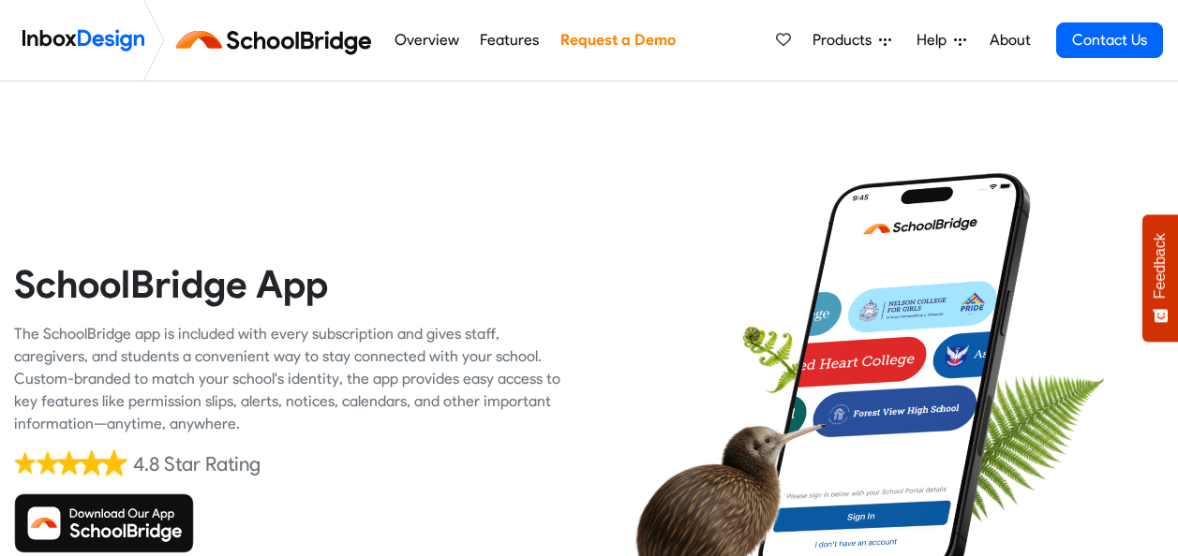
scroll to position [187, 0]
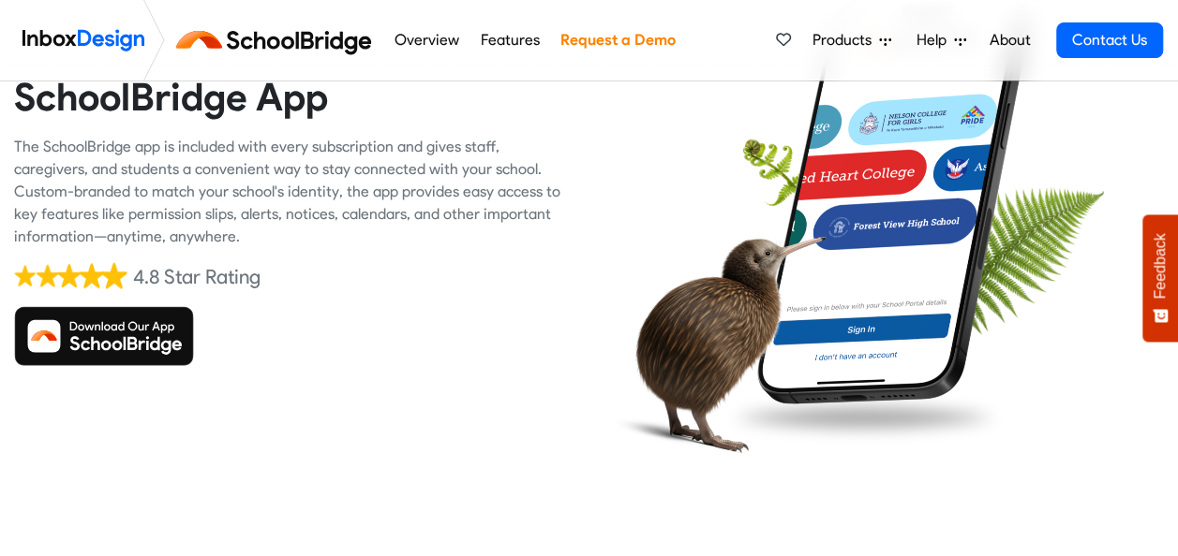
click at [124, 349] on img at bounding box center [104, 336] width 180 height 60
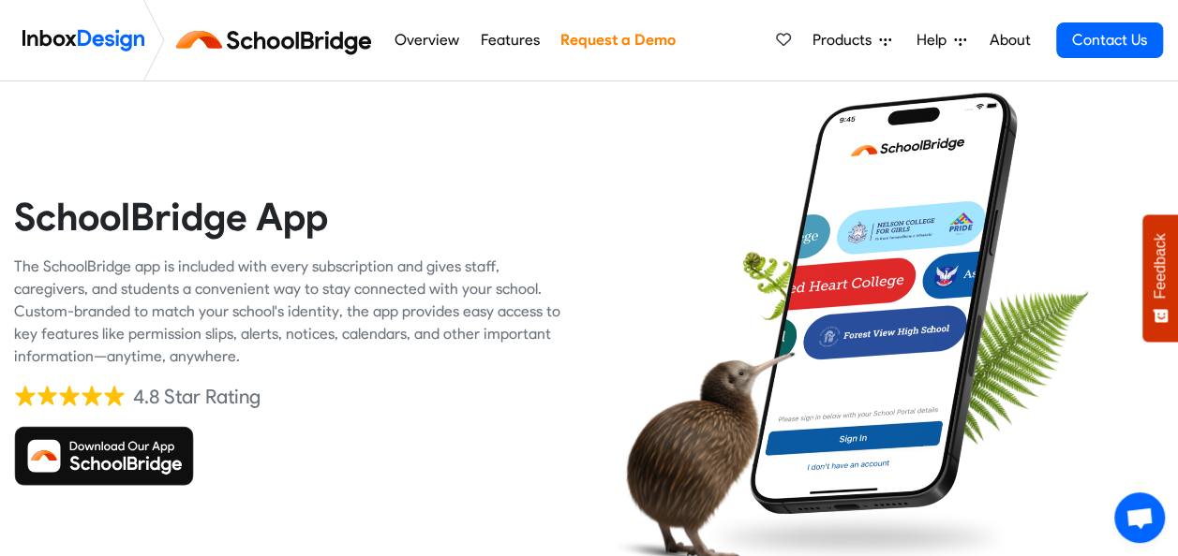
scroll to position [187, 0]
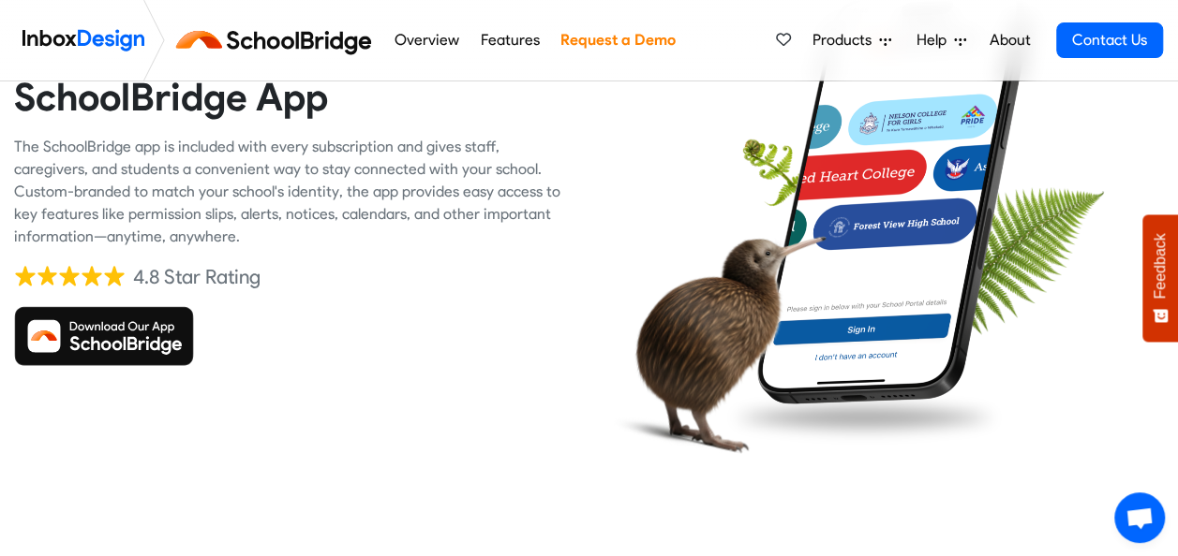
click at [120, 334] on img at bounding box center [104, 336] width 180 height 60
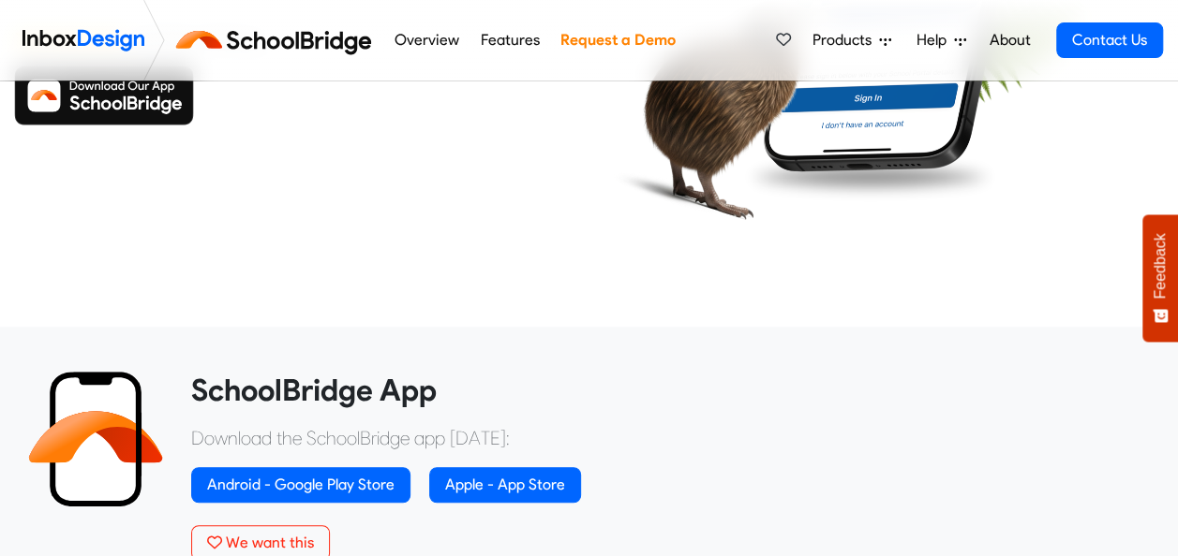
scroll to position [656, 0]
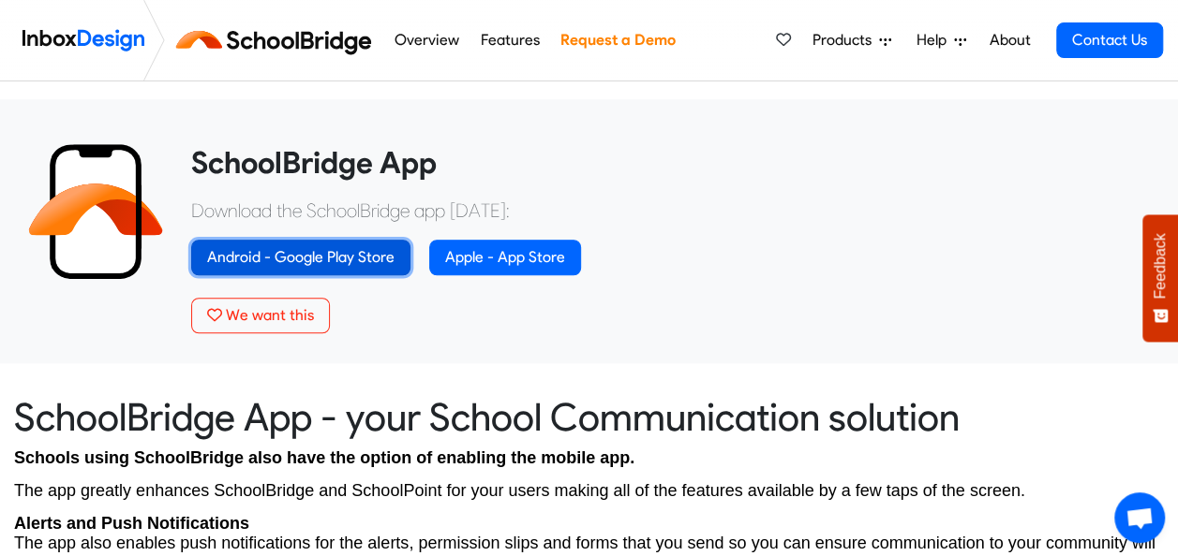
click at [289, 257] on link "Android - Google Play Store" at bounding box center [300, 258] width 219 height 36
